Goal: Task Accomplishment & Management: Manage account settings

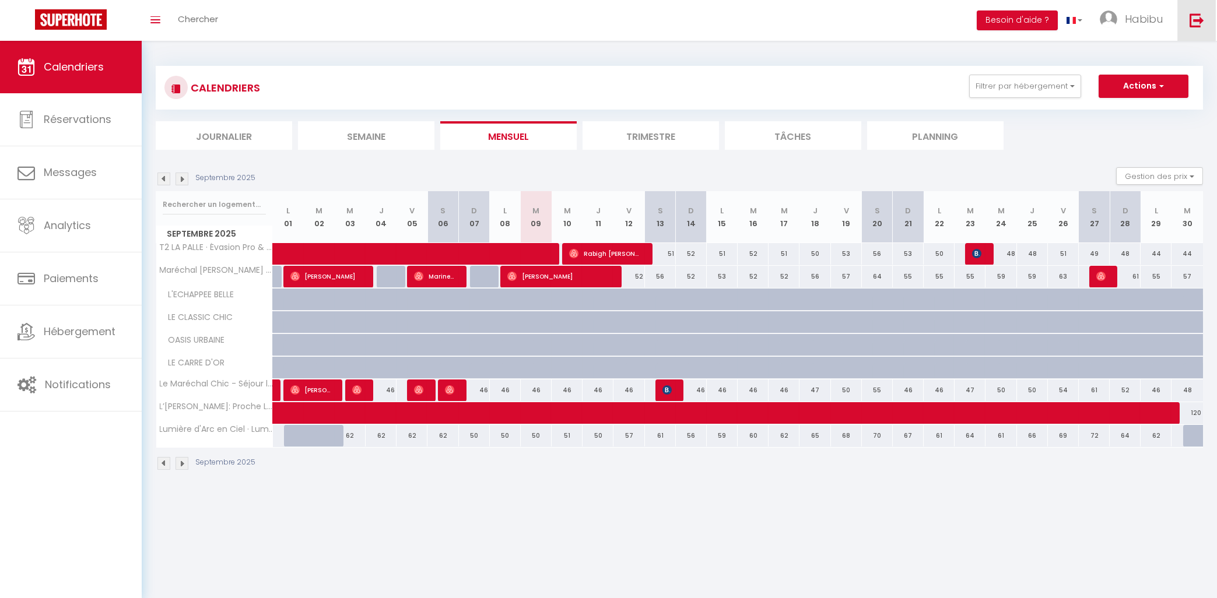
click at [1192, 21] on img at bounding box center [1197, 20] width 15 height 15
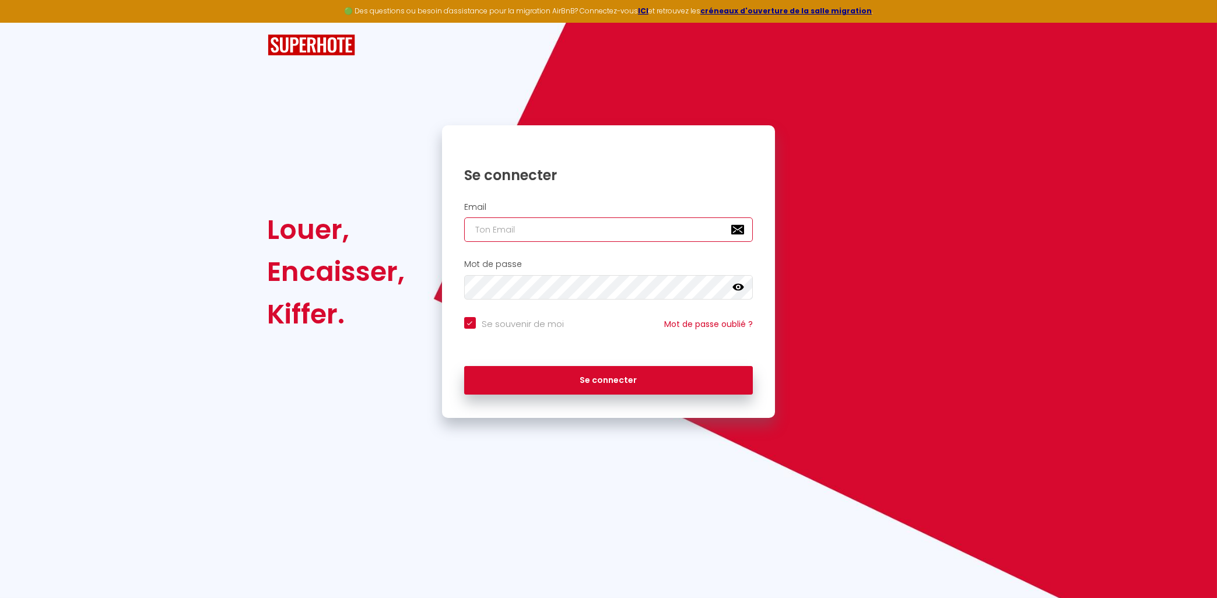
click at [578, 235] on input "email" at bounding box center [608, 230] width 289 height 24
type input "[EMAIL_ADDRESS][DOMAIN_NAME]"
checkbox input "true"
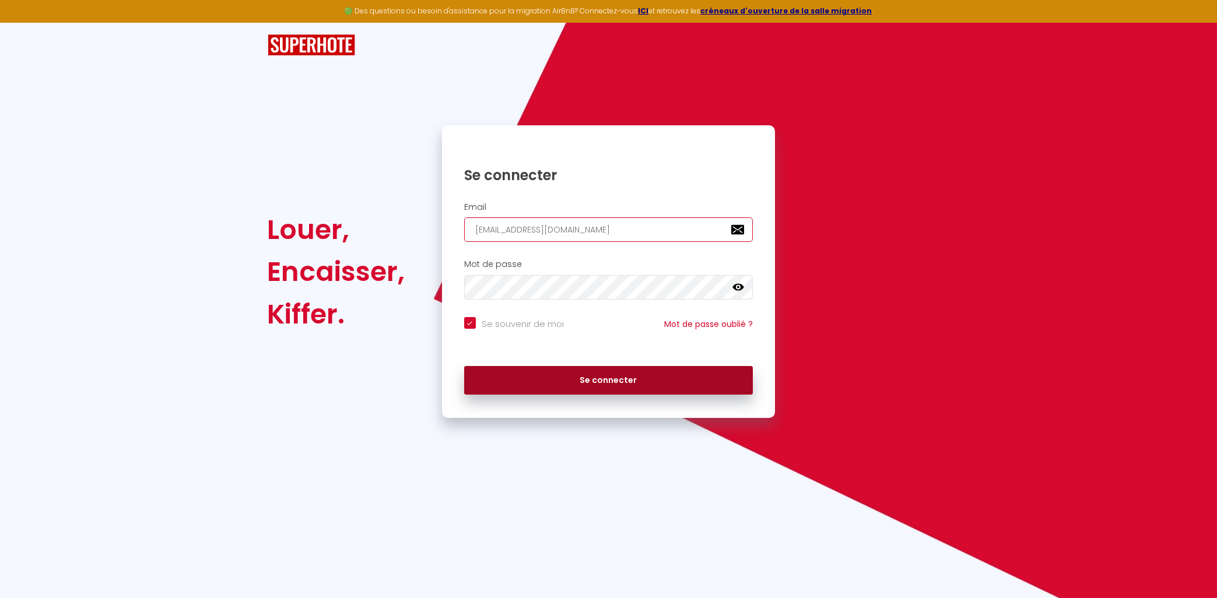
type input "[EMAIL_ADDRESS][DOMAIN_NAME]"
click at [535, 378] on button "Se connecter" at bounding box center [608, 380] width 289 height 29
checkbox input "true"
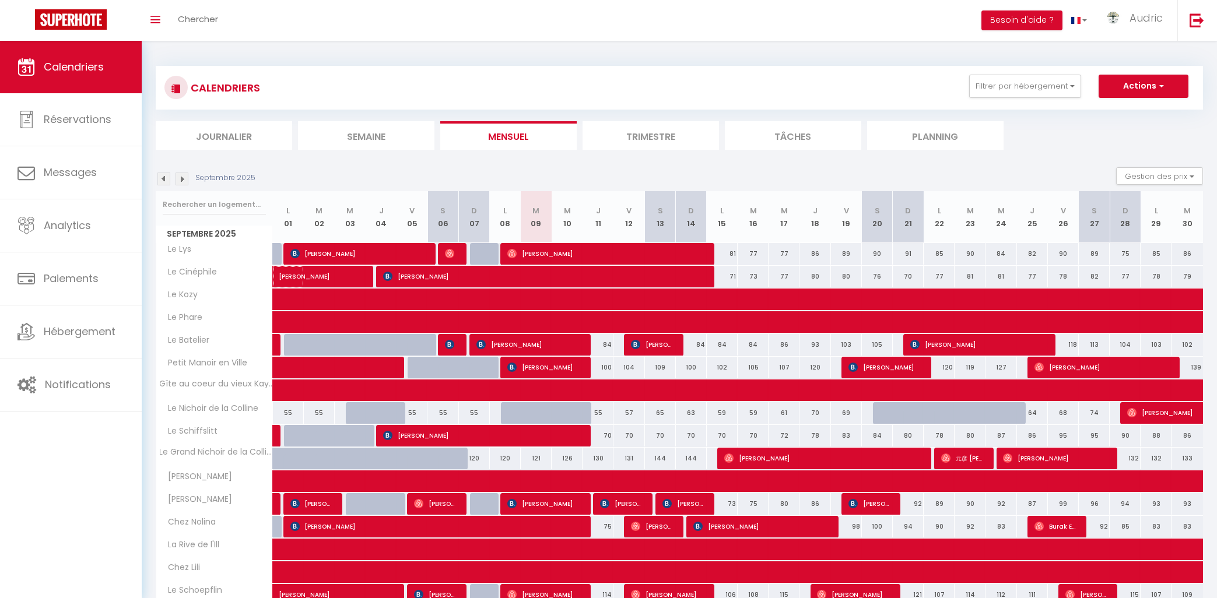
click at [341, 275] on span "María Centeno" at bounding box center [319, 270] width 80 height 22
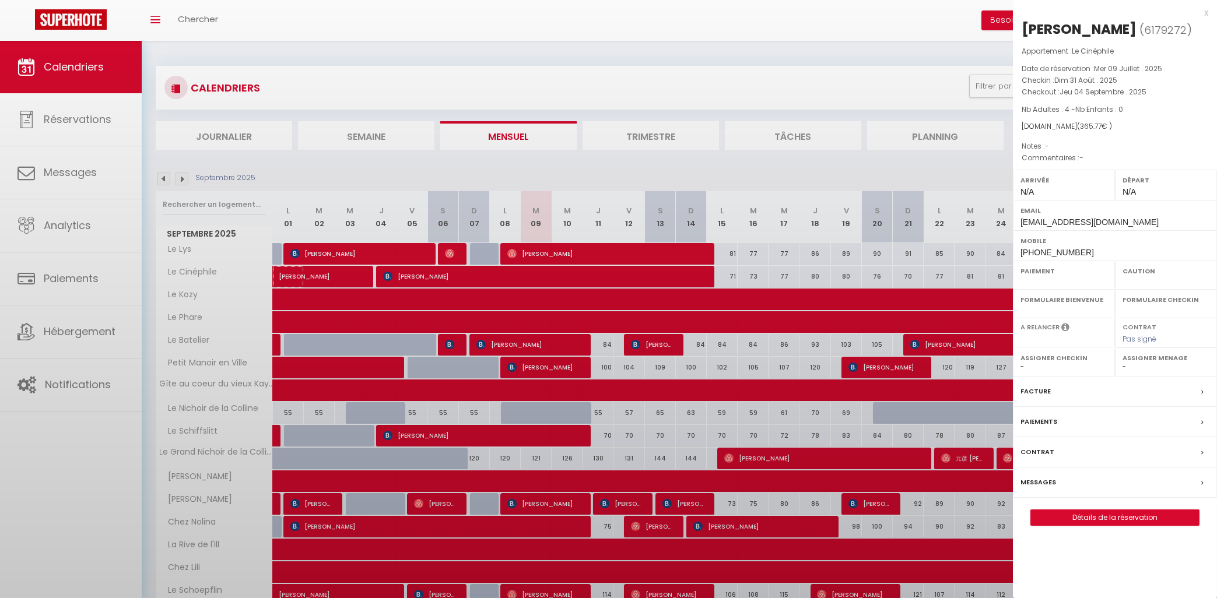
select select "OK"
select select "0"
select select "1"
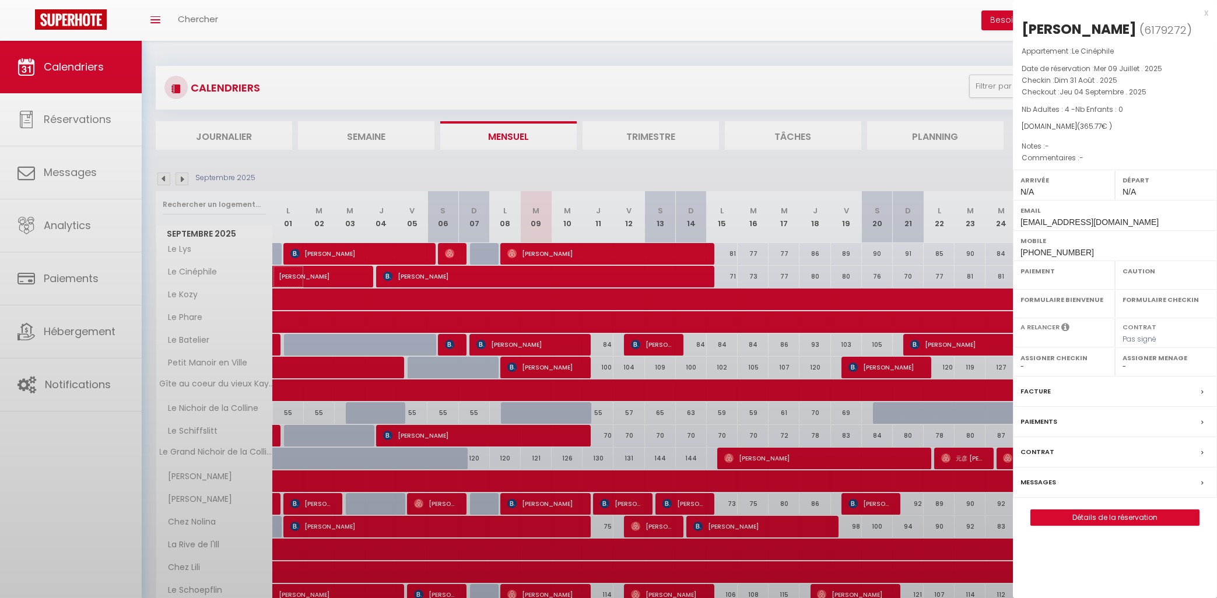
select select
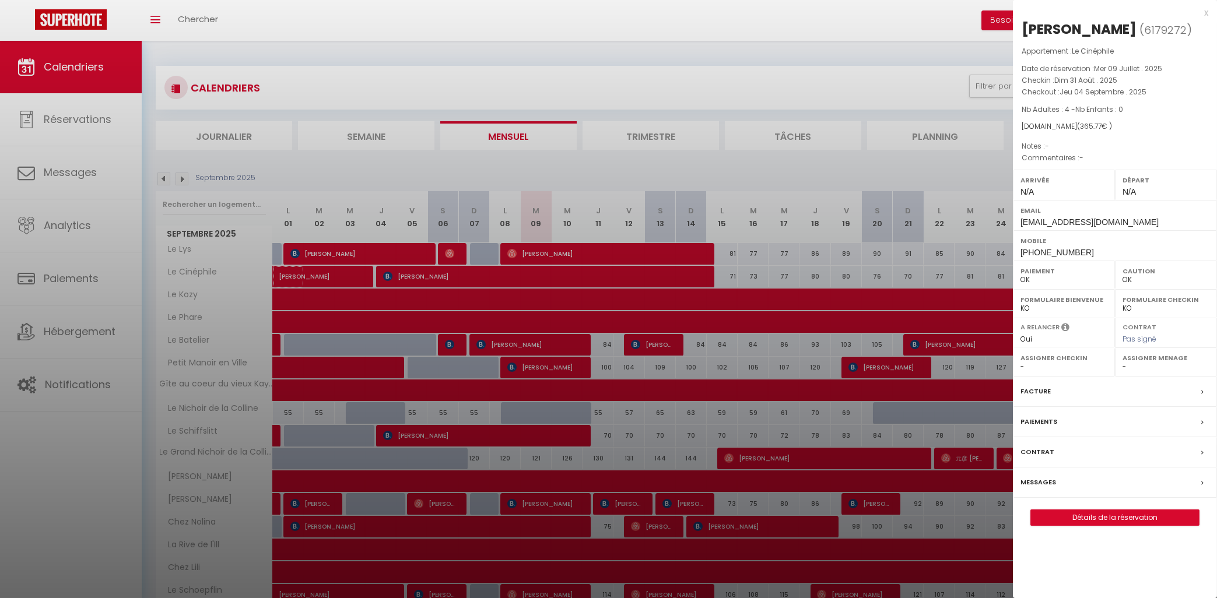
select select "10524"
click at [1201, 11] on div "x" at bounding box center [1110, 13] width 195 height 14
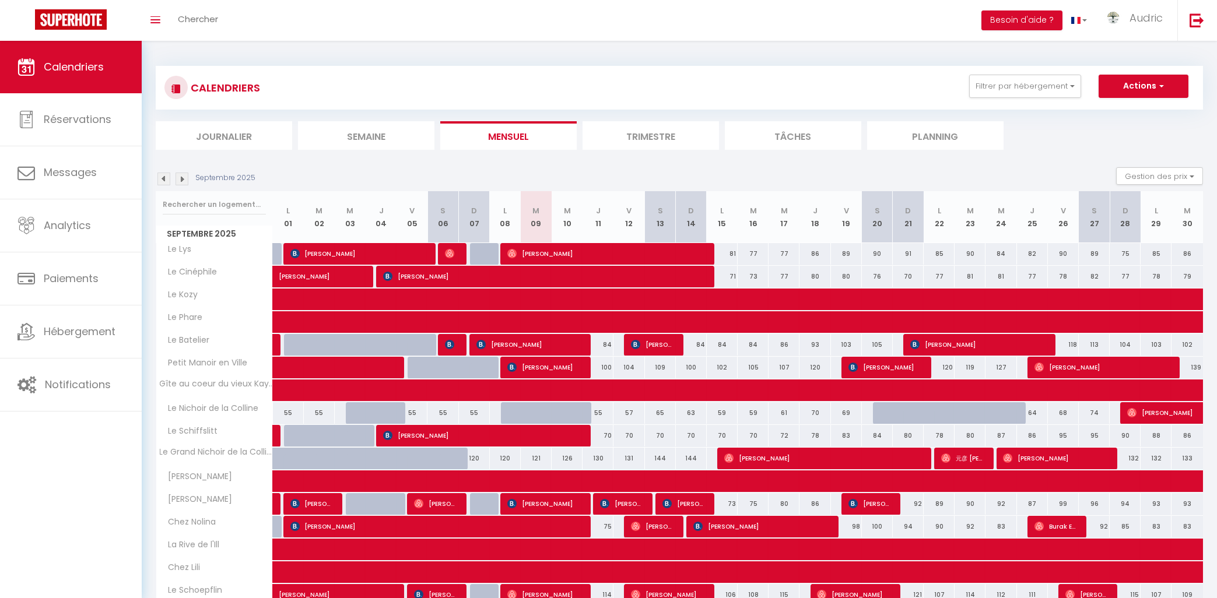
click at [168, 180] on img at bounding box center [163, 179] width 13 height 13
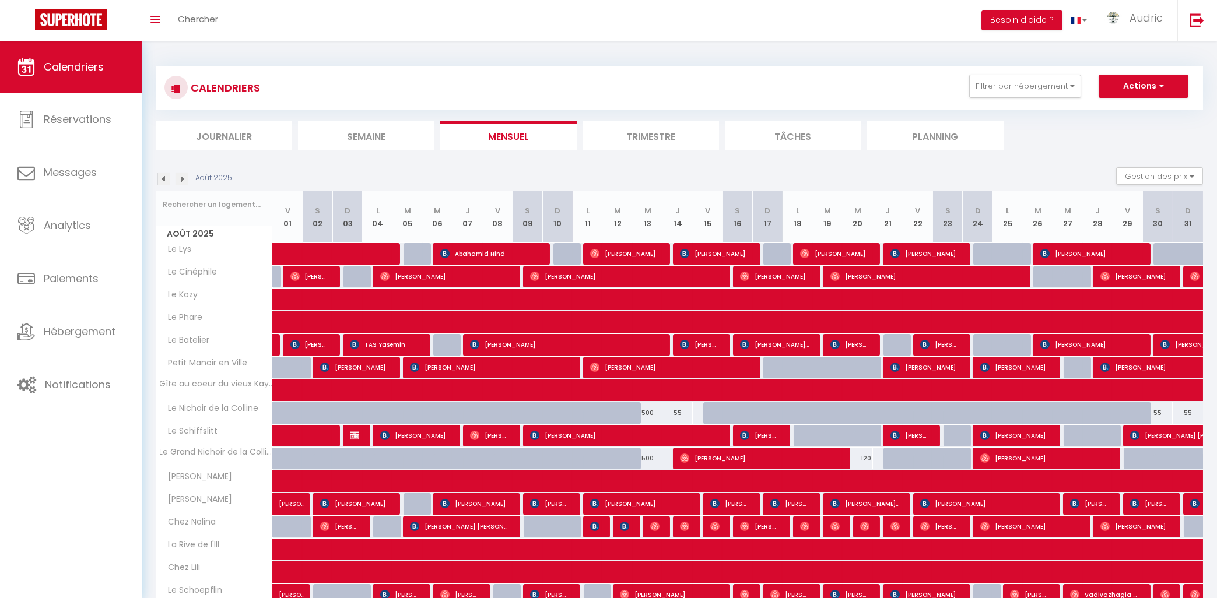
click at [188, 181] on img at bounding box center [182, 179] width 13 height 13
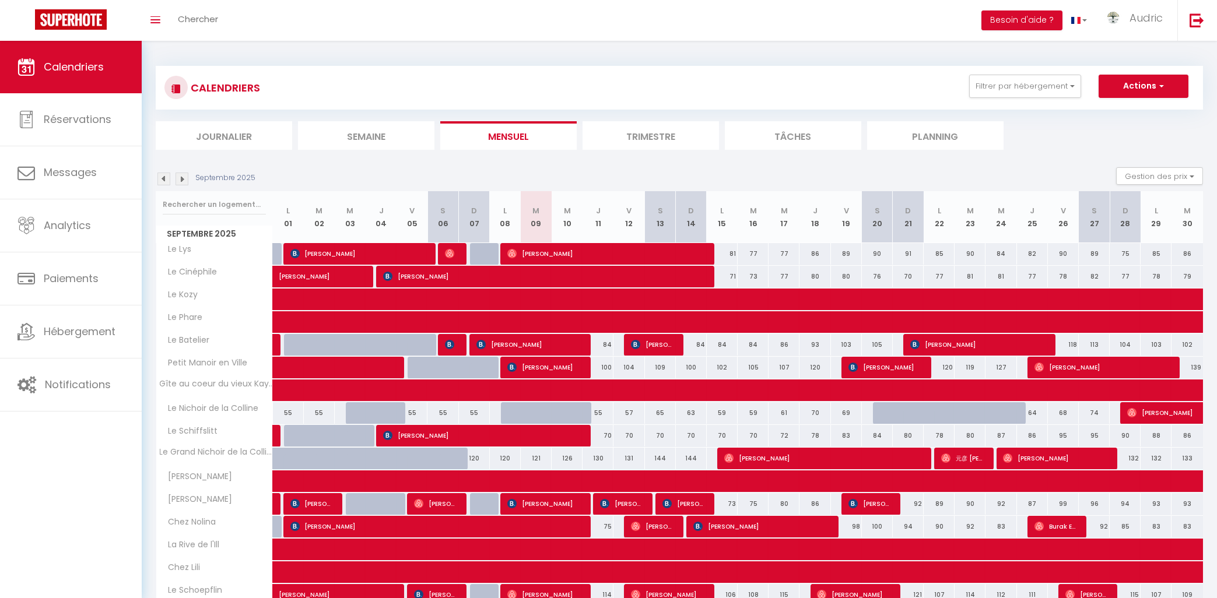
click at [158, 178] on img at bounding box center [163, 179] width 13 height 13
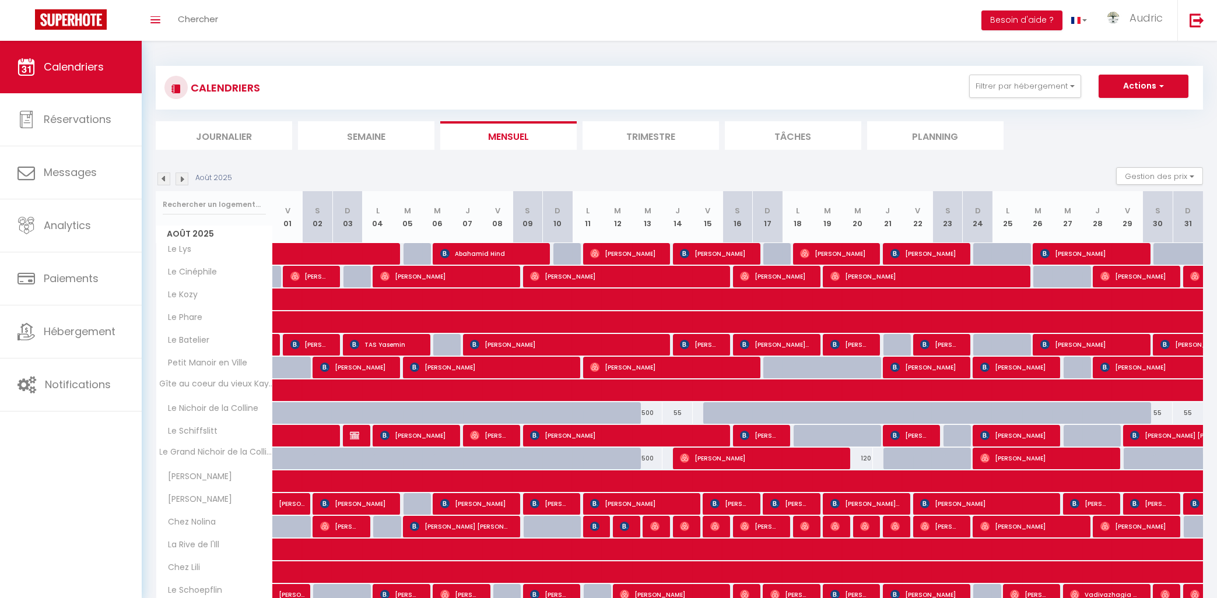
click at [1150, 277] on span "Anne Girard" at bounding box center [1134, 276] width 69 height 22
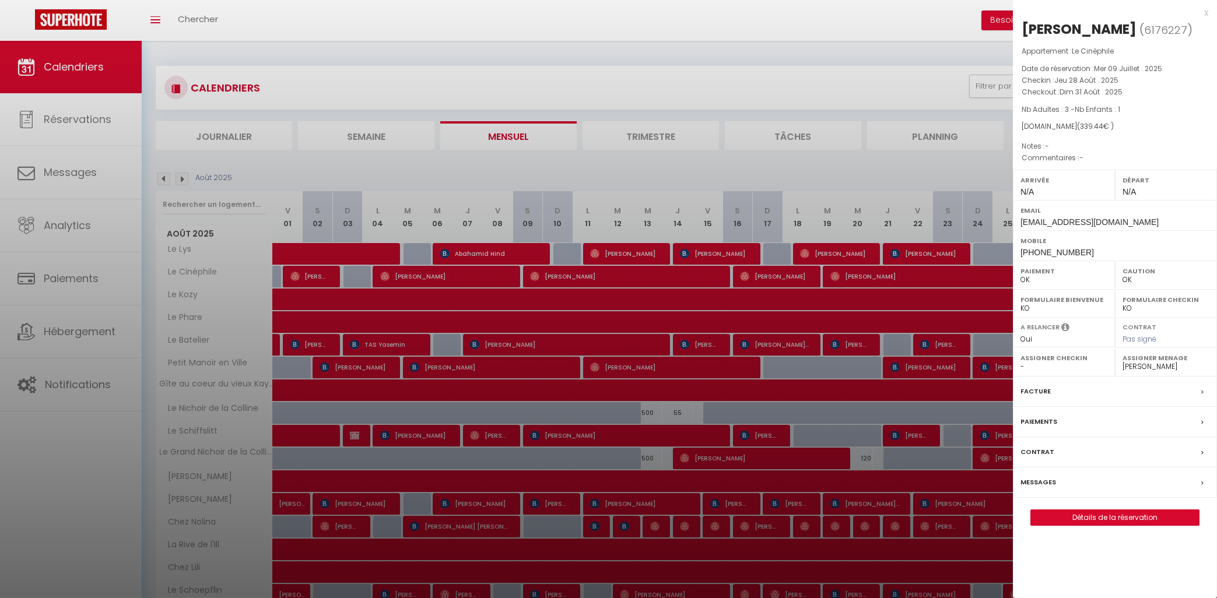
click at [1206, 12] on div "x" at bounding box center [1110, 13] width 195 height 14
